Goal: Task Accomplishment & Management: Manage account settings

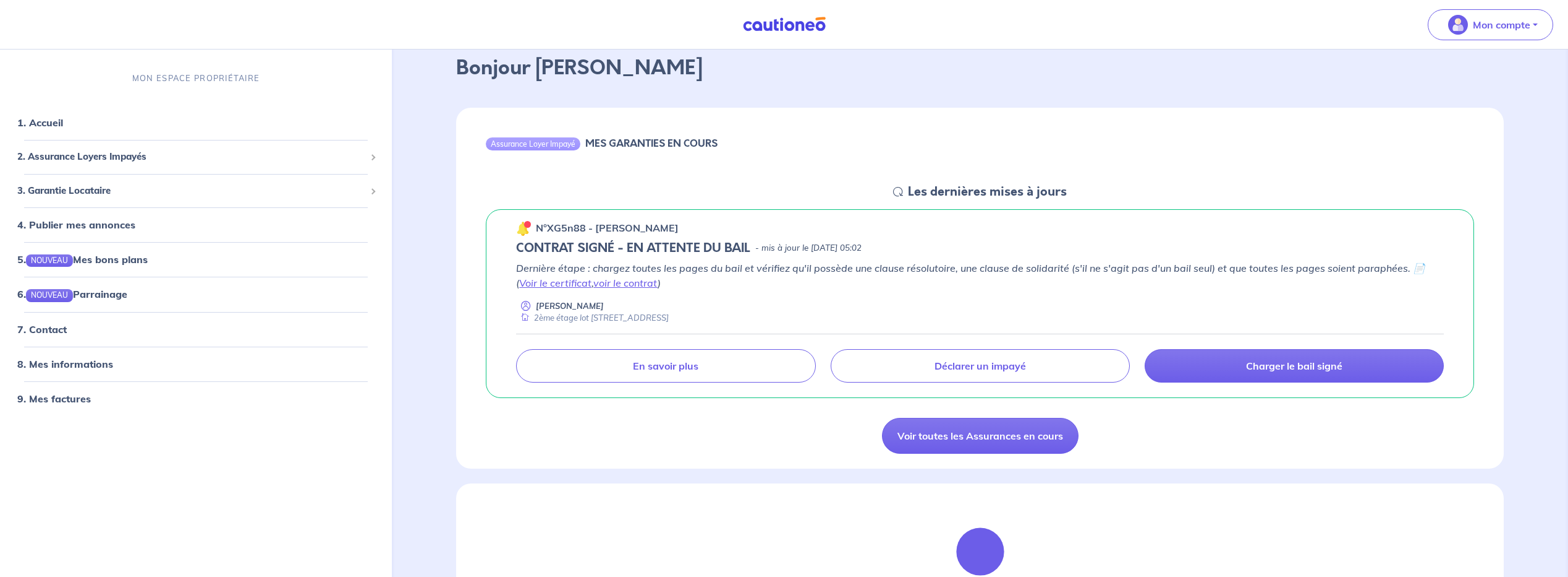
scroll to position [62, 0]
click at [593, 285] on link "voir le contrat" at bounding box center [625, 284] width 64 height 12
click at [543, 288] on link "Voir le certificat" at bounding box center [555, 284] width 72 height 12
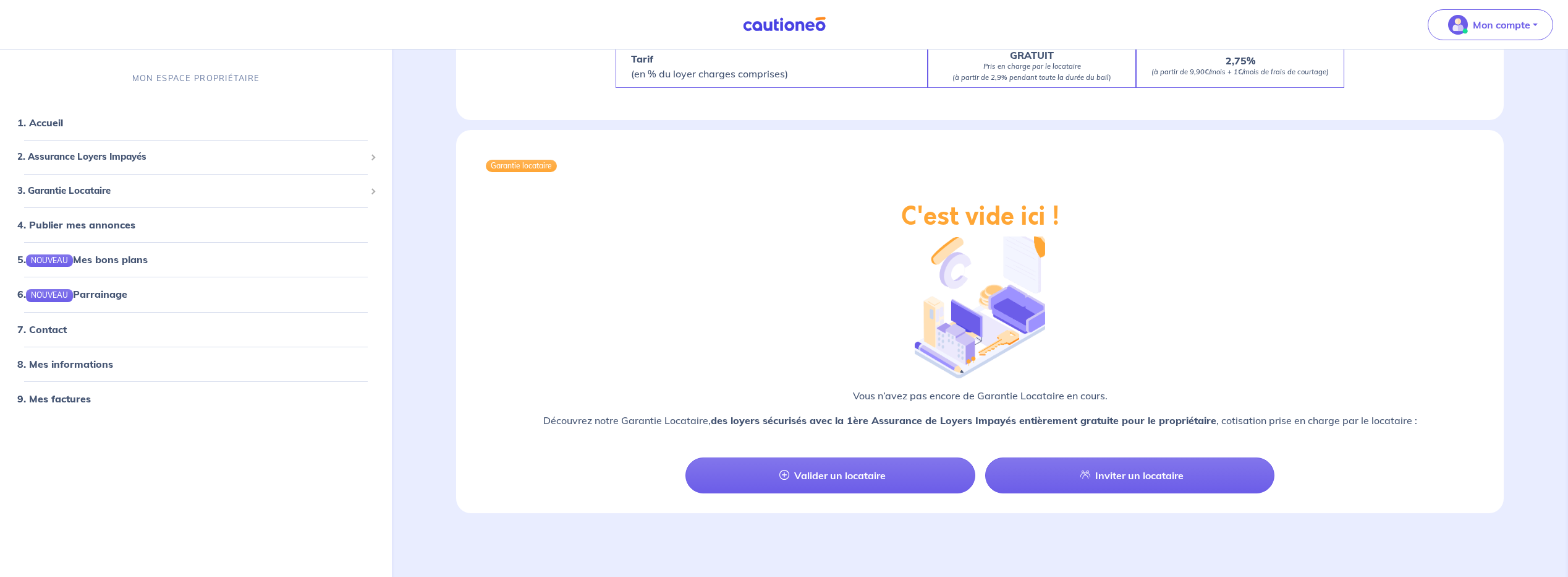
scroll to position [1215, 0]
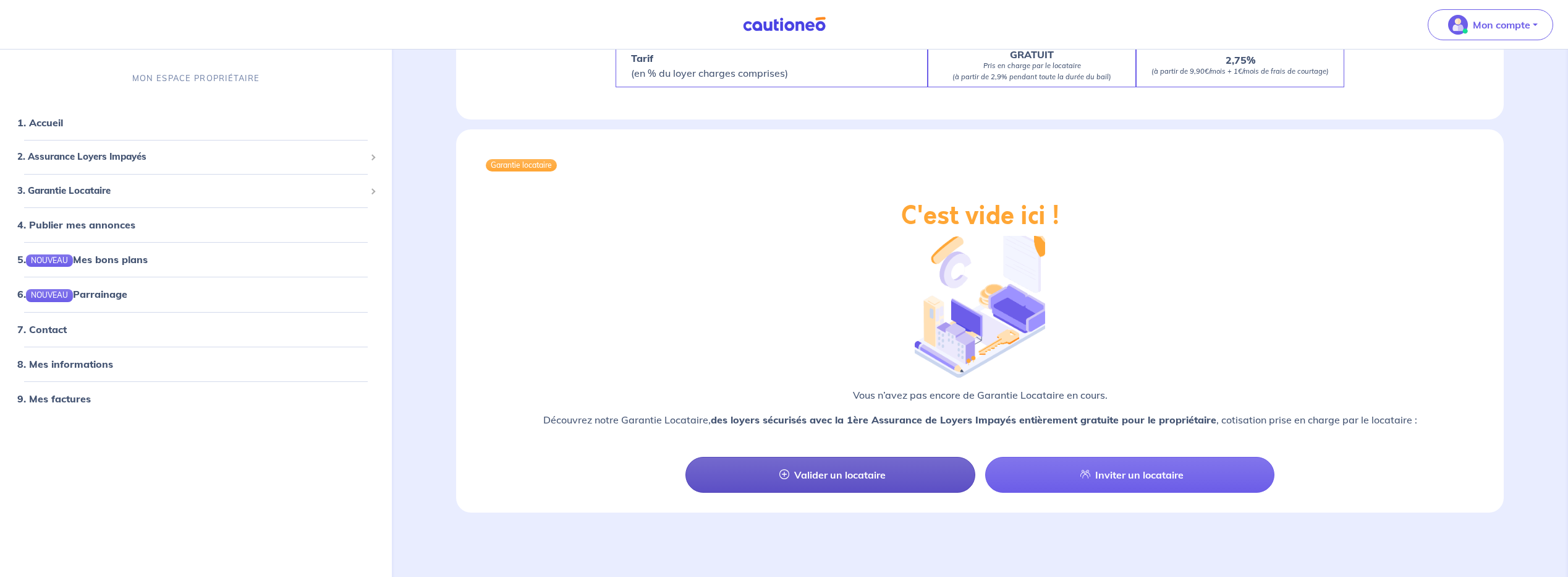
click at [869, 481] on link "Valider un locataire" at bounding box center [831, 475] width 290 height 36
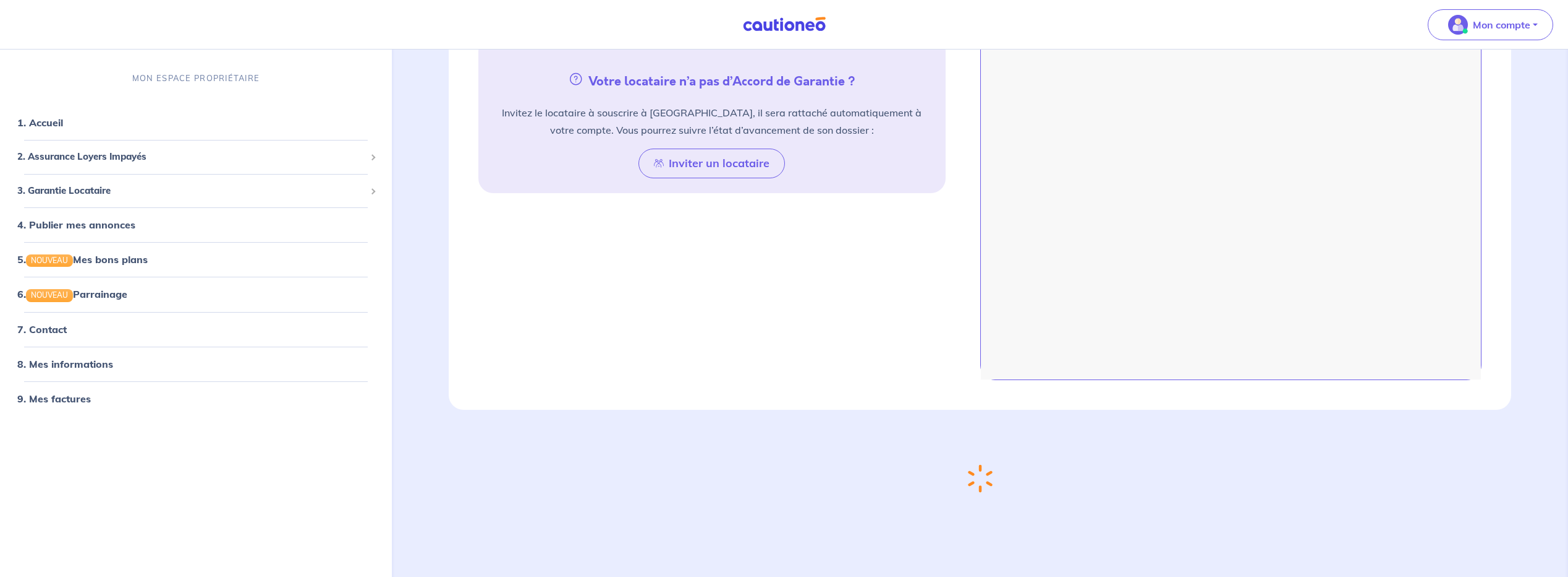
scroll to position [384, 0]
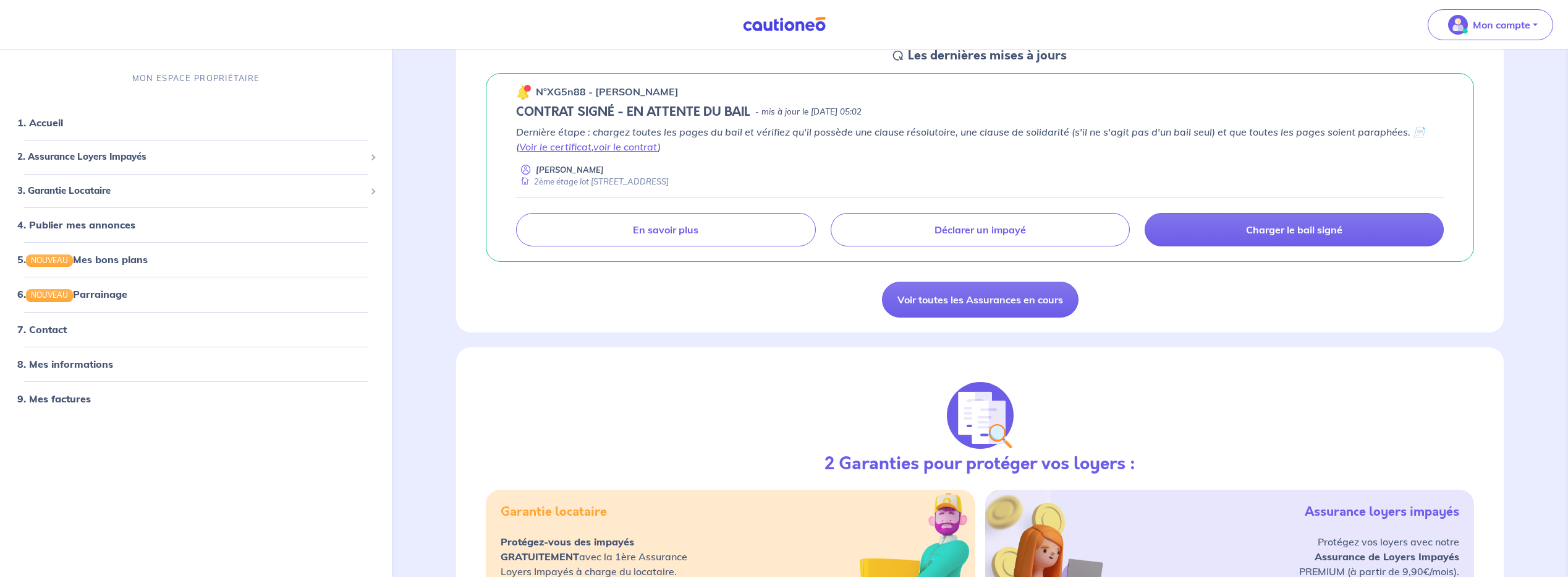
scroll to position [186, 0]
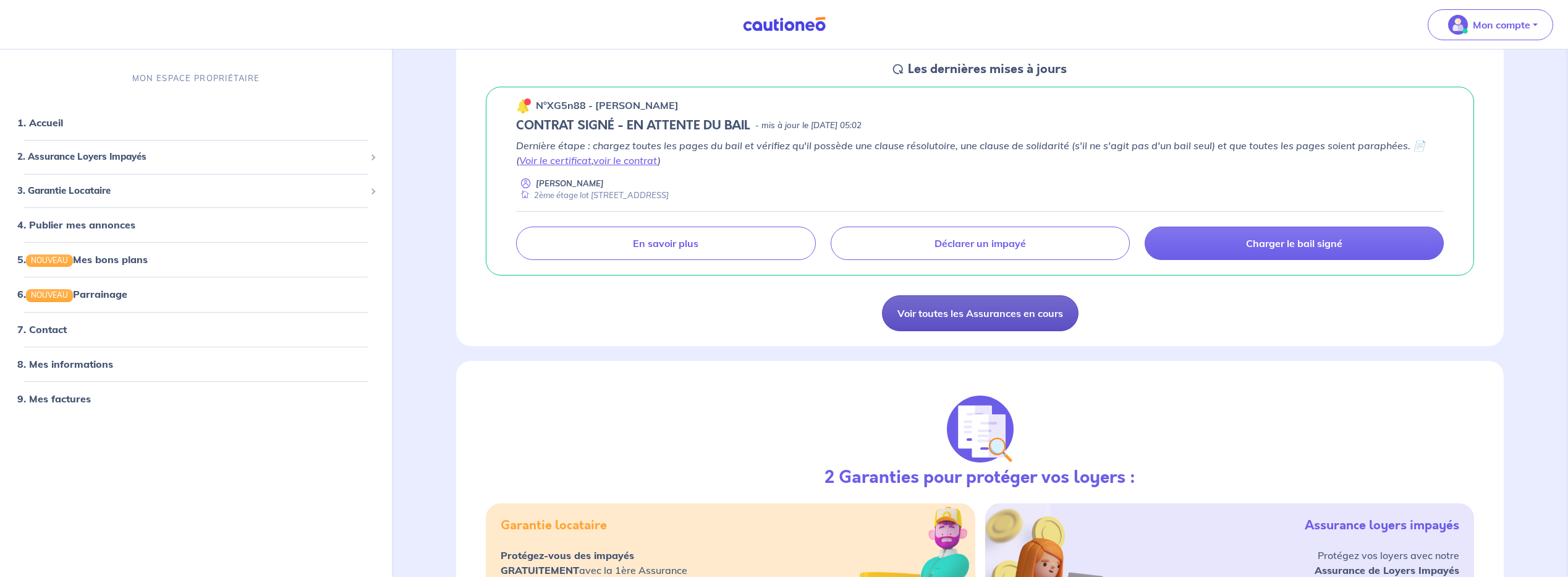
click at [948, 306] on link "Voir toutes les Assurances en cours" at bounding box center [980, 313] width 196 height 36
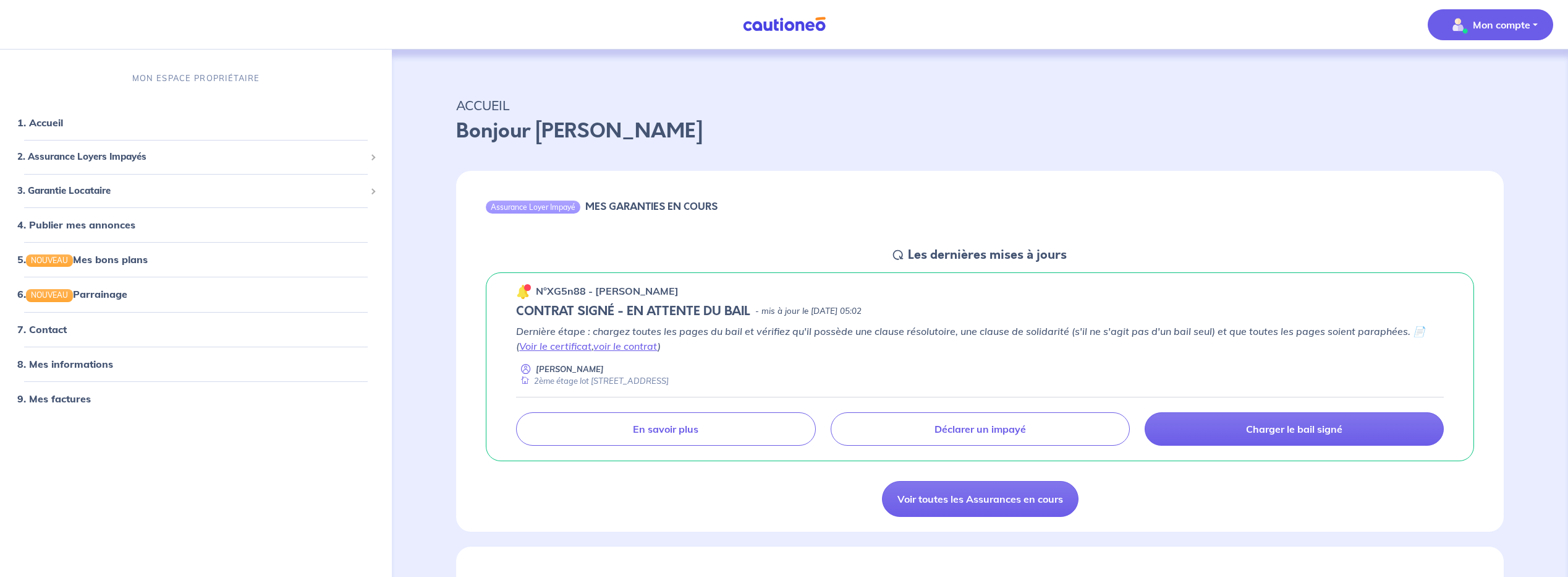
drag, startPoint x: 1511, startPoint y: 4, endPoint x: 1513, endPoint y: 11, distance: 7.3
click at [1511, 4] on div "Mon compte" at bounding box center [1496, 24] width 146 height 51
click at [1513, 12] on button "Mon compte" at bounding box center [1490, 24] width 125 height 31
click at [1485, 74] on link "Mes informations" at bounding box center [1478, 76] width 99 height 20
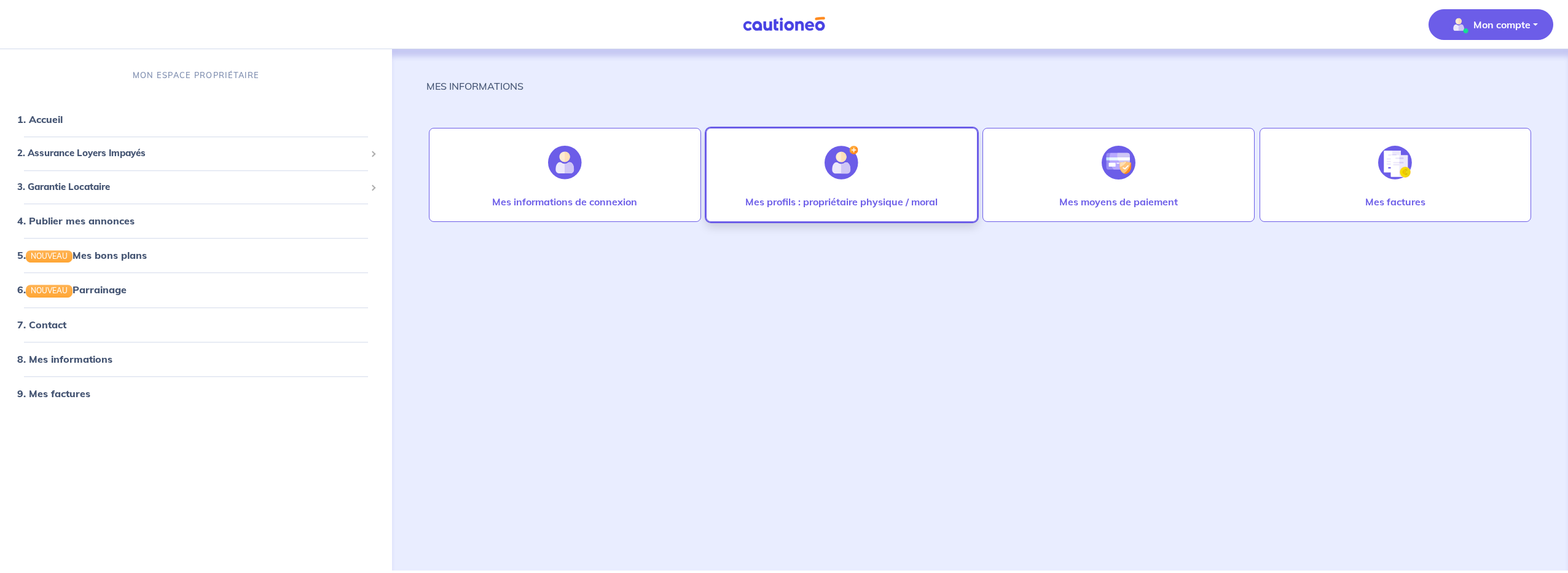
click at [824, 173] on div at bounding box center [841, 162] width 54 height 64
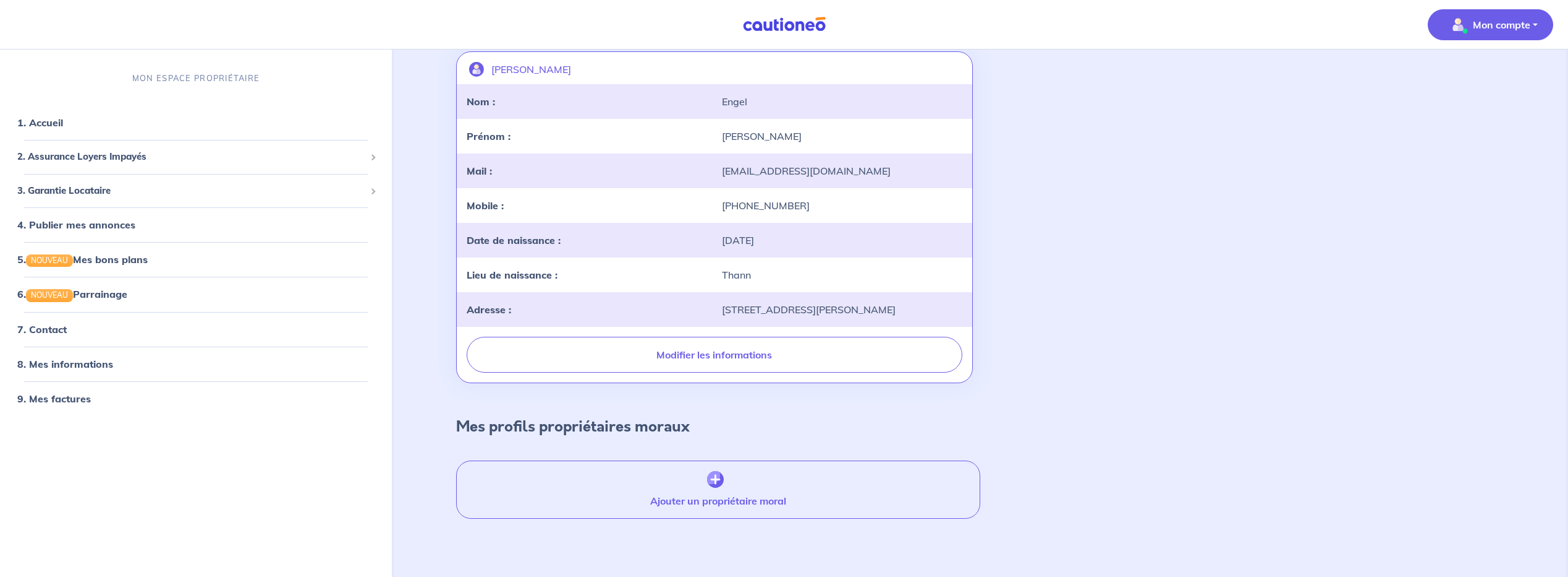
scroll to position [107, 0]
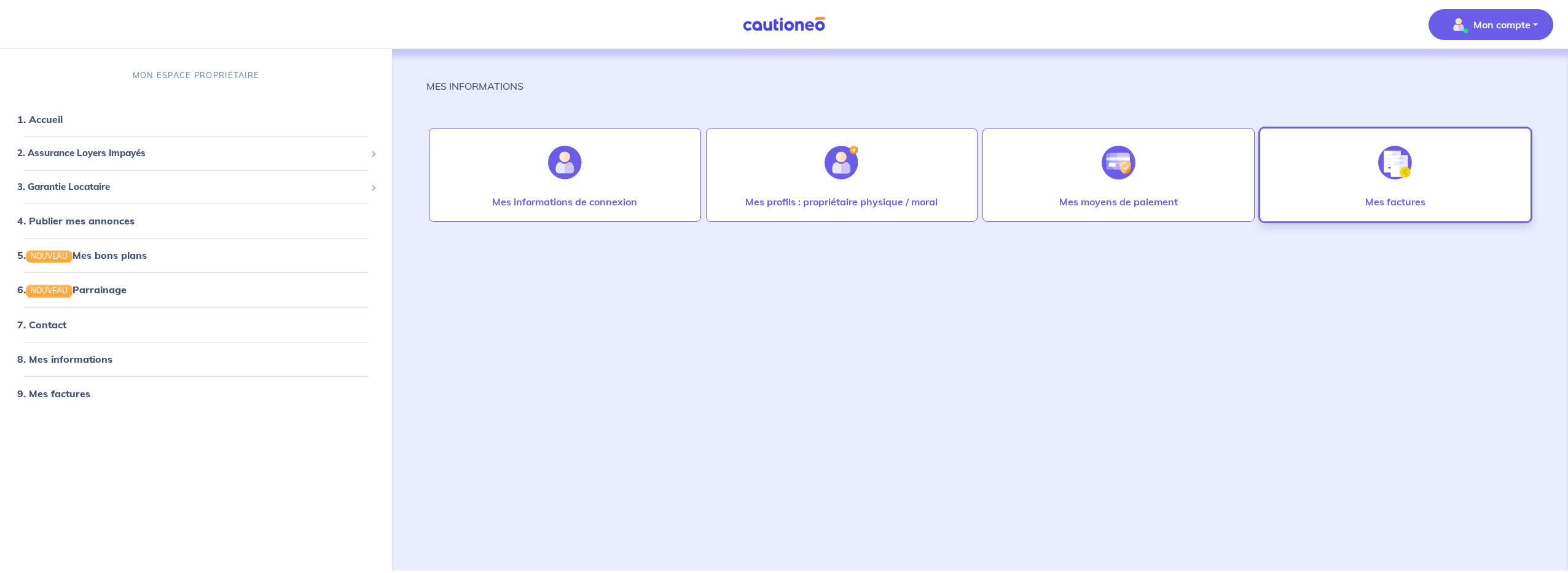
click at [1395, 199] on p "Mes factures" at bounding box center [1395, 201] width 60 height 15
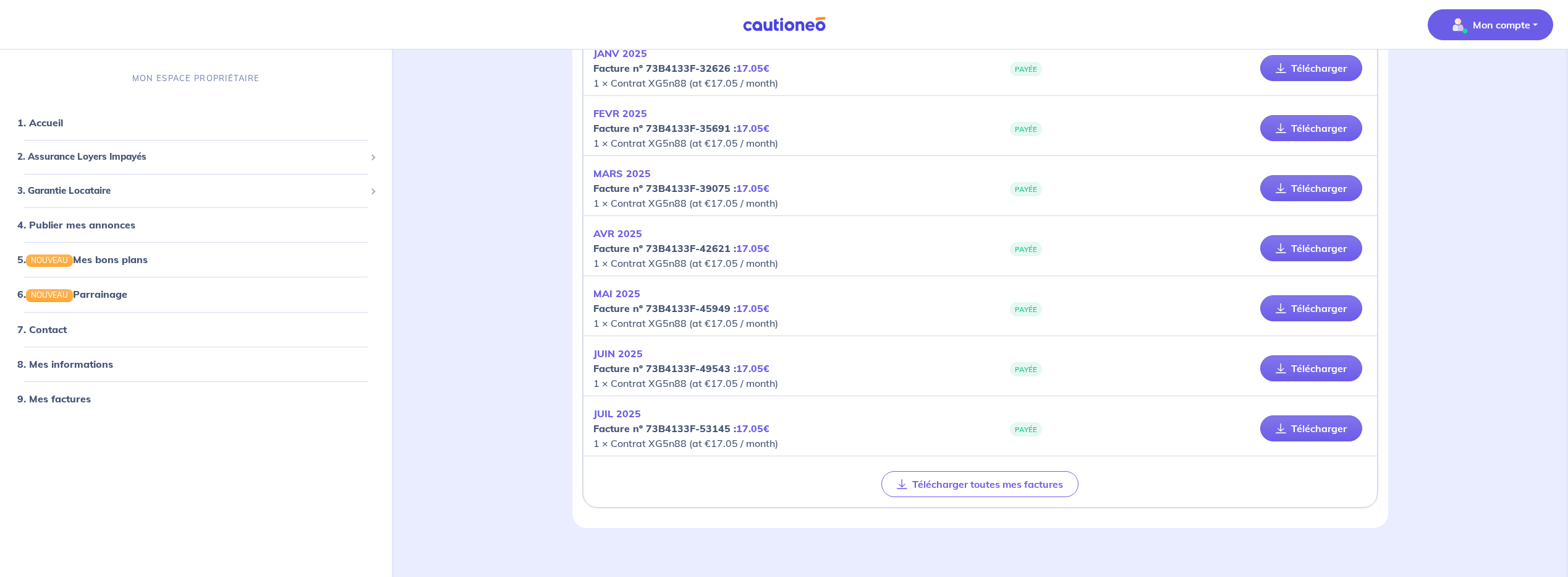
scroll to position [835, 0]
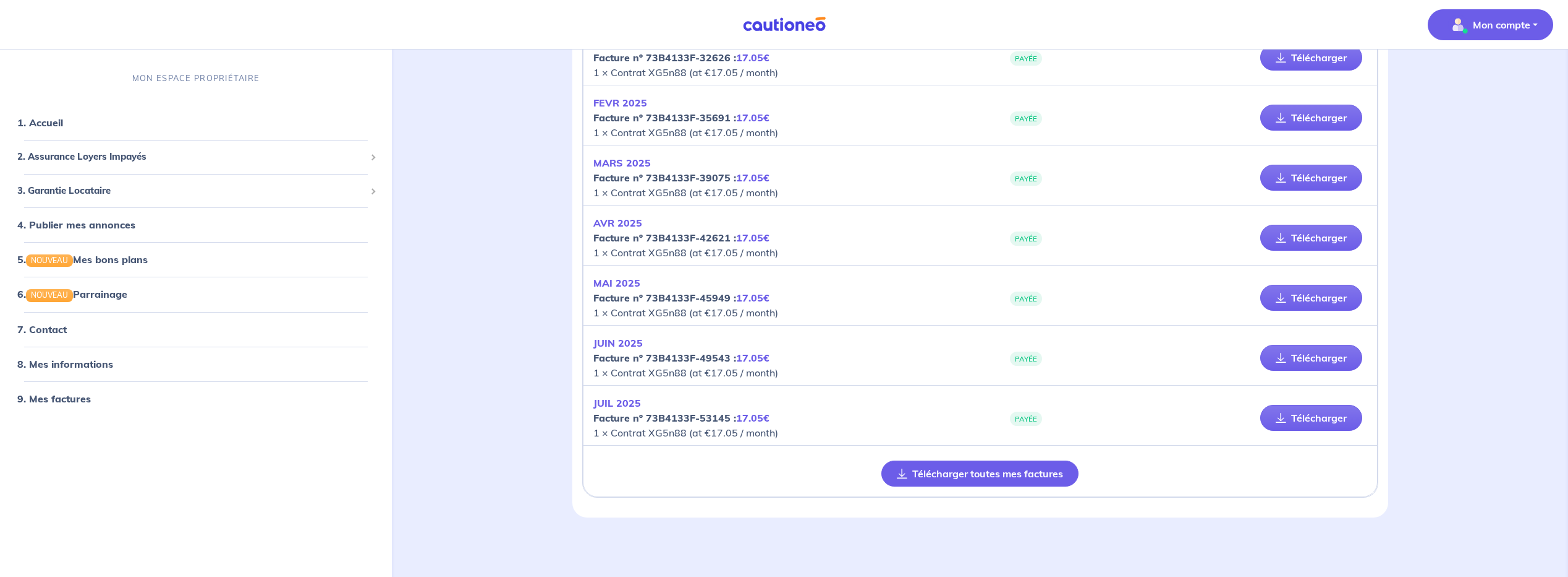
click at [975, 479] on button "Télécharger toutes mes factures" at bounding box center [980, 473] width 197 height 26
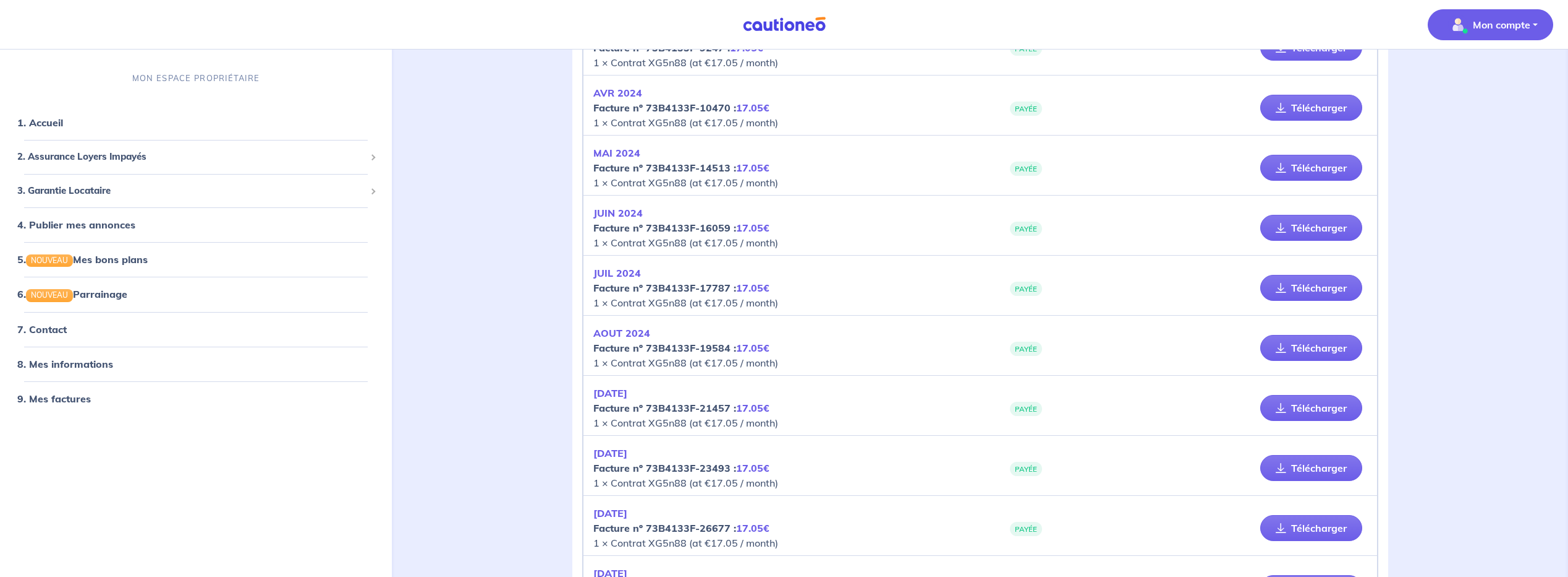
scroll to position [30, 0]
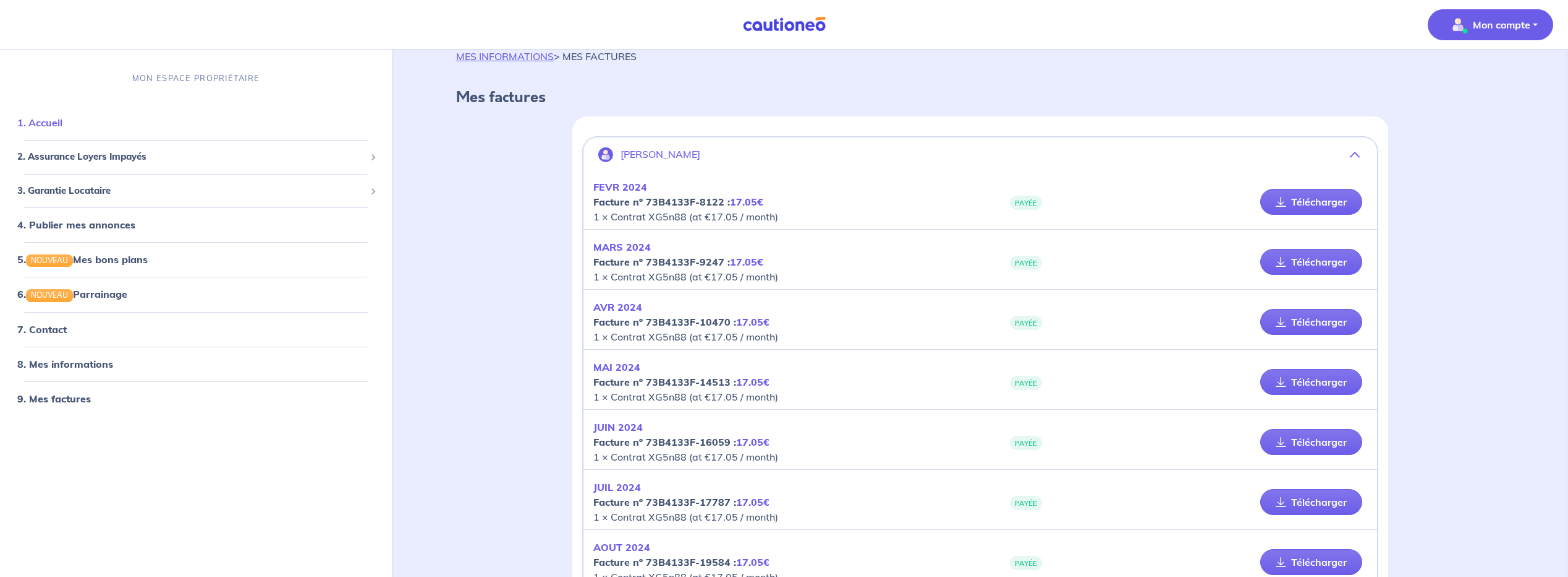
click at [62, 125] on link "1. Accueil" at bounding box center [39, 123] width 45 height 12
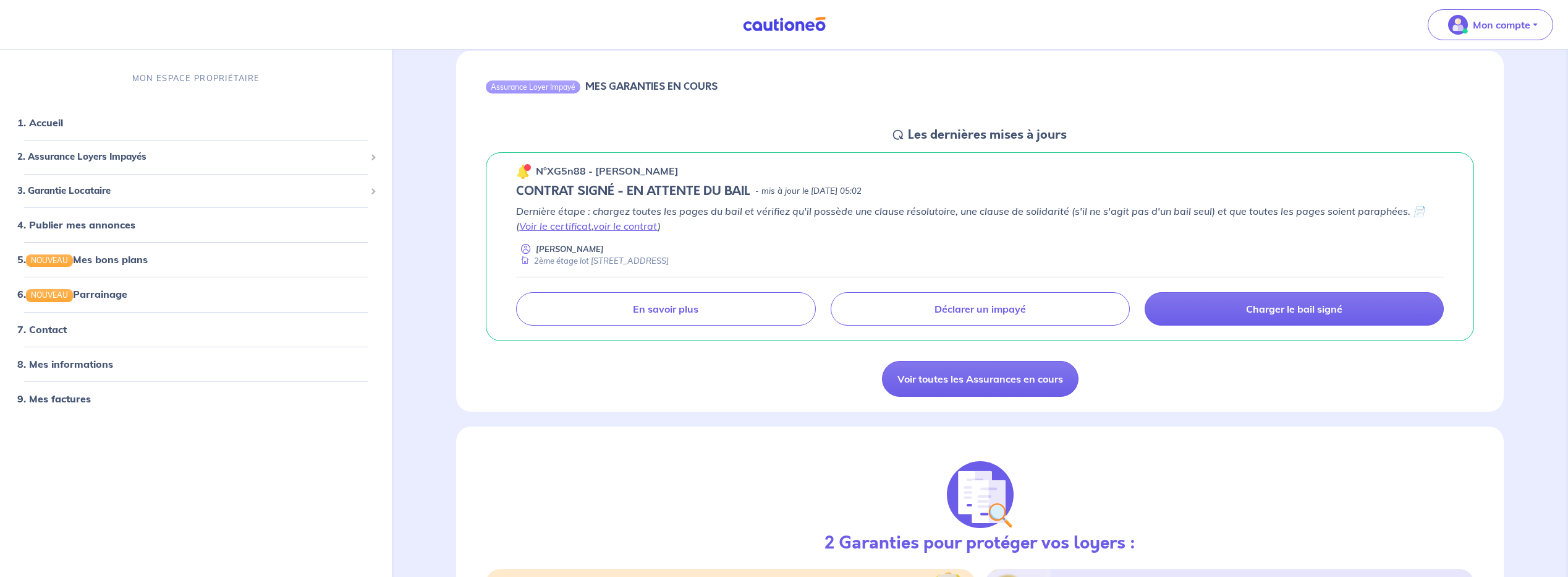
scroll to position [124, 0]
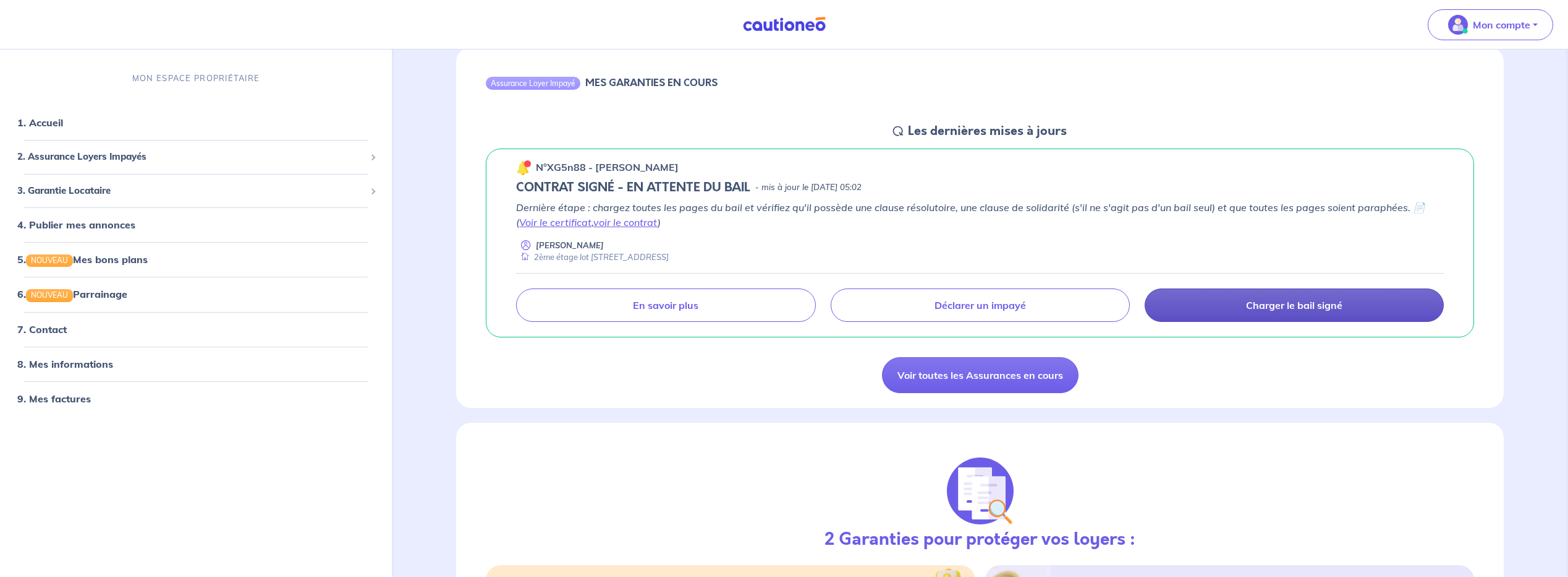
click at [1267, 308] on p "Charger le bail signé" at bounding box center [1294, 305] width 97 height 12
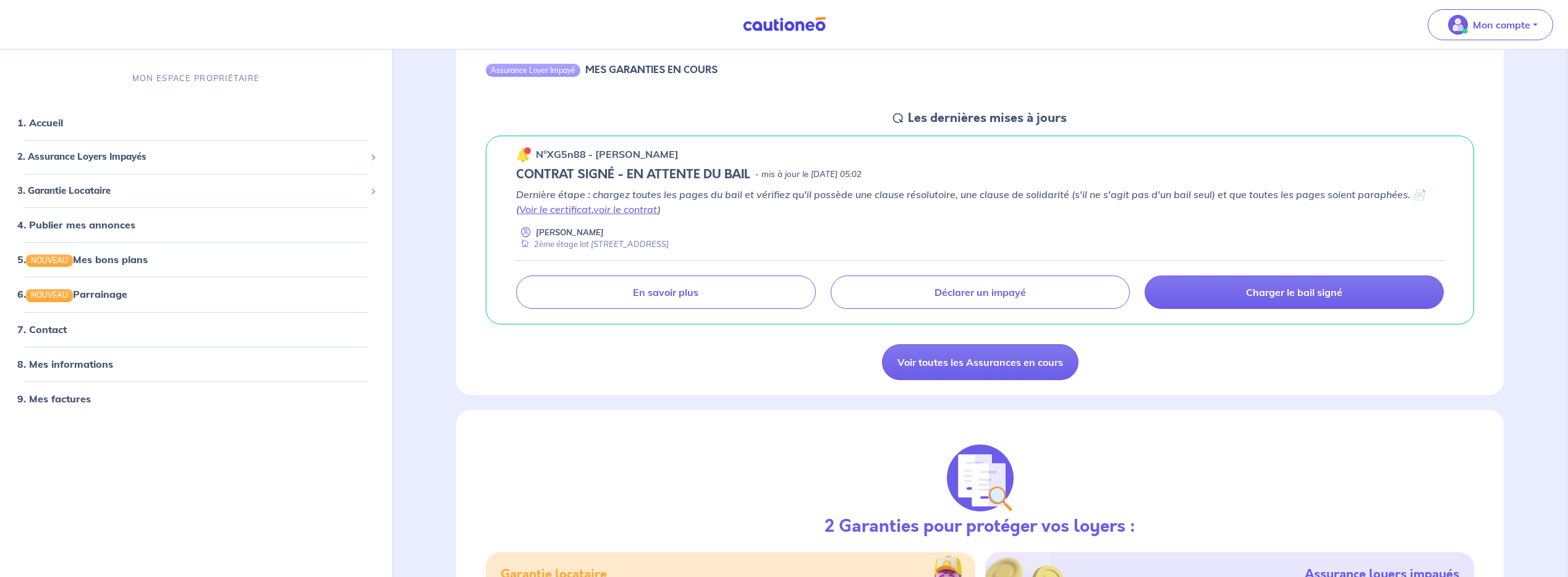
scroll to position [0, 0]
